Goal: Task Accomplishment & Management: Manage account settings

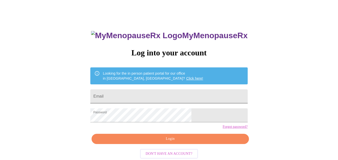
scroll to position [21, 0]
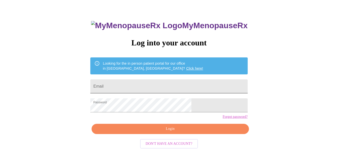
click at [126, 87] on input "Email" at bounding box center [168, 87] width 157 height 14
type input "[EMAIL_ADDRESS][DOMAIN_NAME]"
click at [167, 132] on span "Login" at bounding box center [170, 129] width 146 height 6
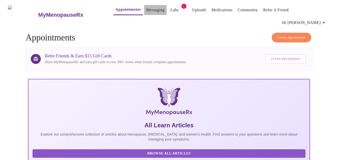
click at [146, 10] on link "Messaging" at bounding box center [155, 10] width 18 height 7
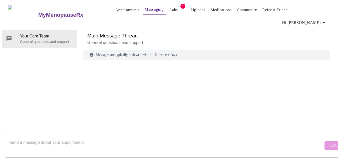
scroll to position [19, 0]
click at [96, 50] on div "Messages are typically reviewed within 1-2 business days" at bounding box center [206, 55] width 247 height 11
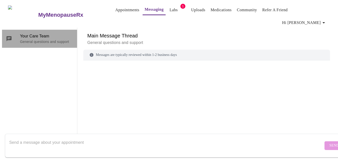
click at [48, 33] on span "Your Care Team" at bounding box center [46, 36] width 53 height 6
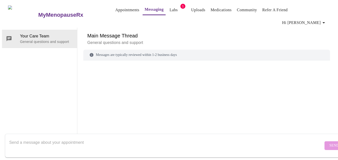
click at [113, 50] on div "Messages are typically reviewed within 1-2 business days" at bounding box center [206, 55] width 247 height 11
click at [150, 10] on link "Messaging" at bounding box center [154, 9] width 19 height 7
click at [111, 50] on div "Messages are typically reviewed within 1-2 business days" at bounding box center [206, 55] width 247 height 11
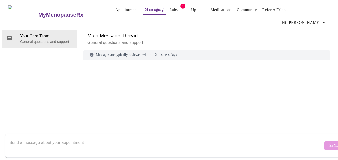
click at [91, 53] on icon at bounding box center [91, 55] width 5 height 5
click at [90, 53] on icon at bounding box center [91, 55] width 5 height 5
click at [90, 53] on icon at bounding box center [92, 55] width 4 height 4
click at [274, 32] on h6 "Main Message Thread" at bounding box center [206, 36] width 239 height 8
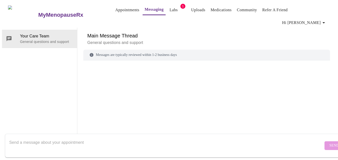
click at [309, 19] on span "Hi [PERSON_NAME]" at bounding box center [304, 22] width 45 height 7
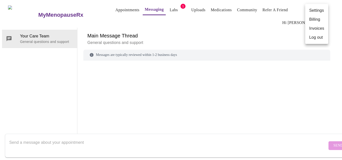
click at [273, 28] on div at bounding box center [171, 80] width 342 height 160
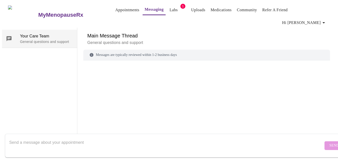
drag, startPoint x: 40, startPoint y: 29, endPoint x: 32, endPoint y: 30, distance: 7.3
click at [38, 33] on span "Your Care Team" at bounding box center [46, 36] width 53 height 6
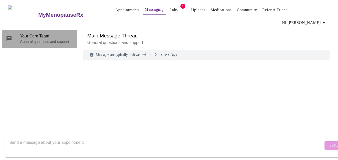
click at [7, 36] on icon at bounding box center [9, 39] width 6 height 6
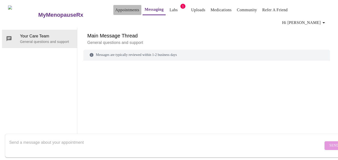
click at [115, 9] on link "Appointments" at bounding box center [127, 10] width 24 height 7
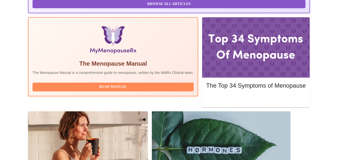
scroll to position [150, 0]
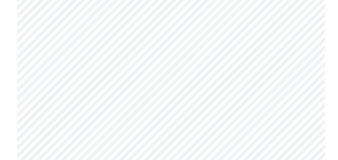
scroll to position [401, 0]
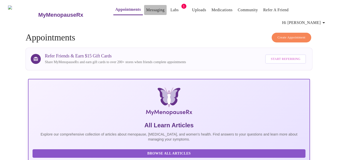
click at [146, 11] on link "Messaging" at bounding box center [155, 10] width 18 height 7
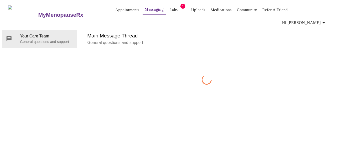
scroll to position [19, 0]
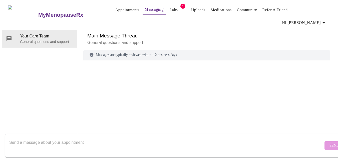
click at [136, 50] on div "Messages are typically reviewed within 1-2 business days" at bounding box center [206, 55] width 247 height 11
click at [112, 40] on p "General questions and support" at bounding box center [206, 43] width 239 height 6
click at [87, 40] on p "General questions and support" at bounding box center [206, 43] width 239 height 6
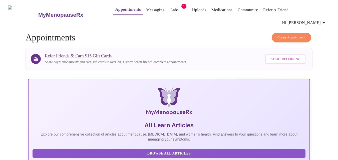
click at [170, 10] on link "Labs" at bounding box center [174, 10] width 8 height 7
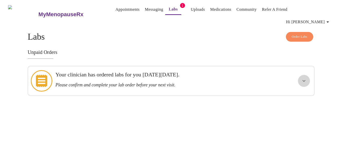
click at [303, 78] on icon "show more" at bounding box center [304, 81] width 6 height 6
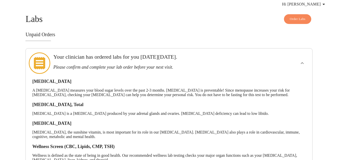
scroll to position [41, 0]
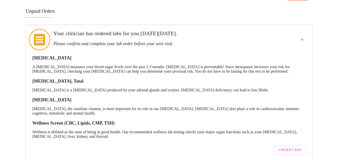
click at [306, 34] on button "show more" at bounding box center [302, 40] width 12 height 12
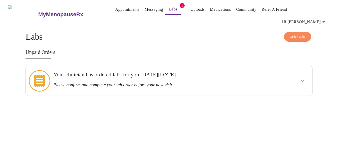
scroll to position [0, 0]
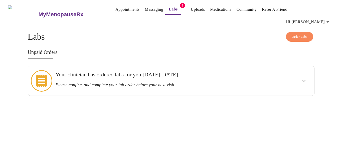
click at [245, 10] on link "Community" at bounding box center [247, 9] width 20 height 7
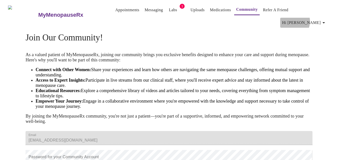
click at [311, 19] on span "Hi [PERSON_NAME]" at bounding box center [304, 22] width 45 height 7
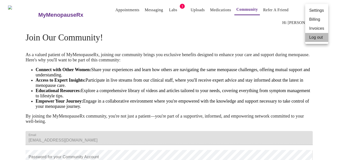
click at [319, 36] on li "Log out" at bounding box center [316, 37] width 23 height 9
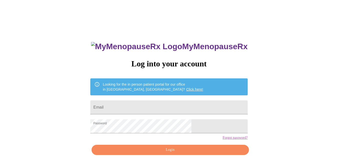
scroll to position [21, 0]
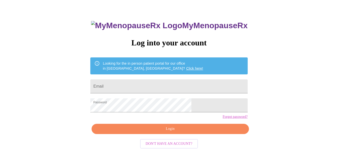
click at [186, 67] on link "Click here!" at bounding box center [194, 69] width 17 height 4
